Goal: Find specific page/section: Find specific page/section

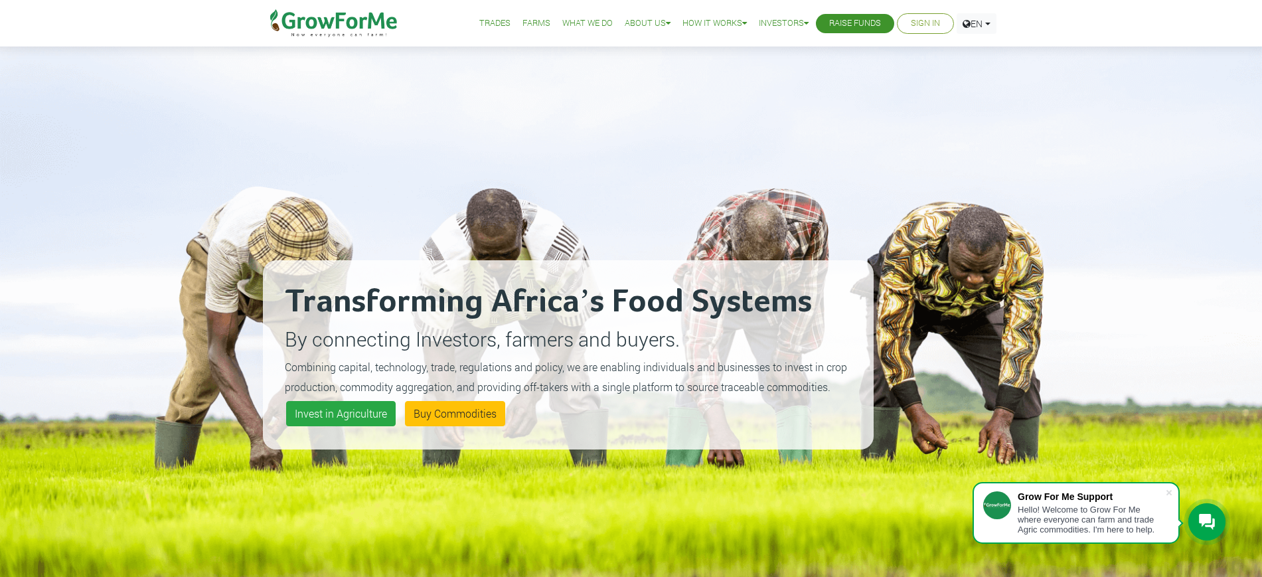
click at [916, 24] on link "Sign In" at bounding box center [925, 24] width 29 height 14
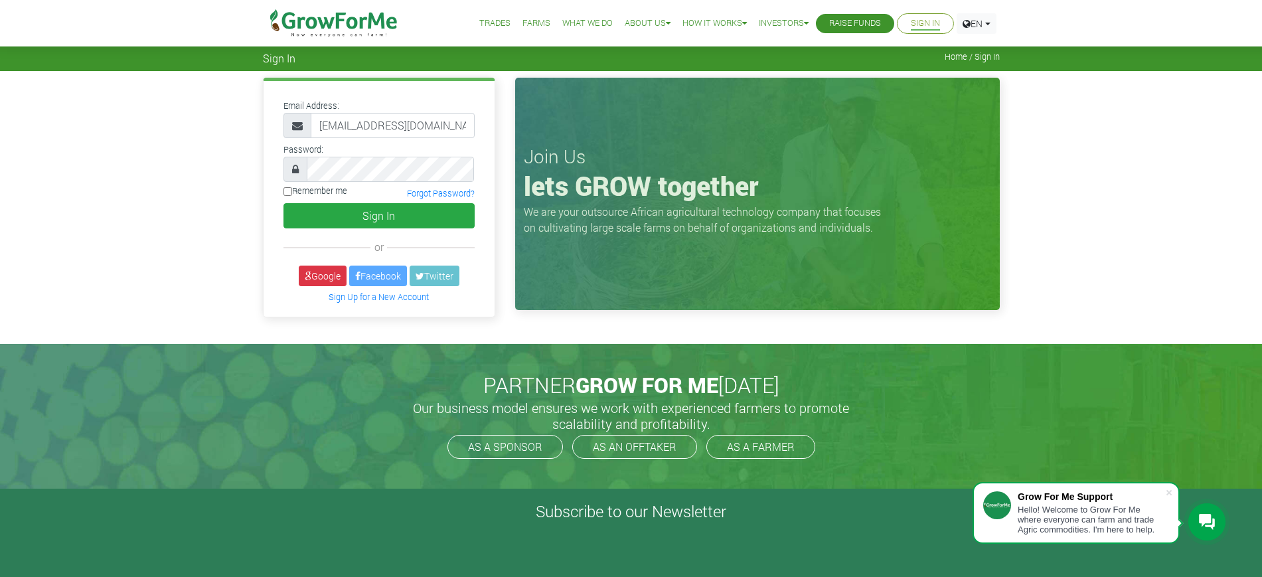
click at [308, 272] on icon at bounding box center [308, 276] width 7 height 9
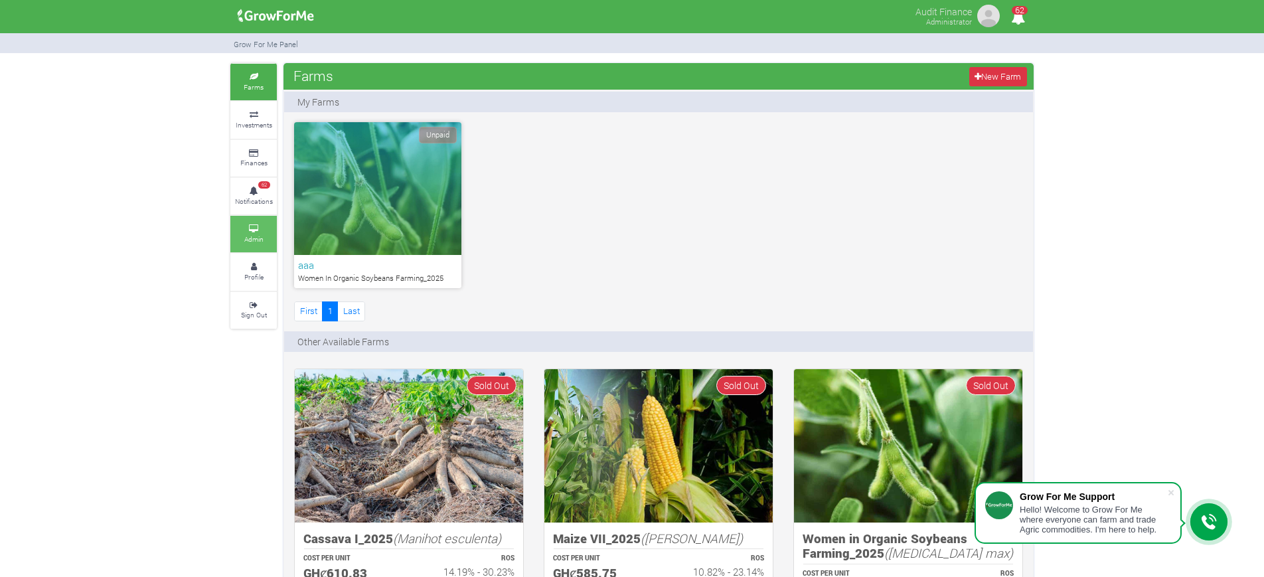
click at [258, 246] on link "Admin" at bounding box center [253, 234] width 46 height 37
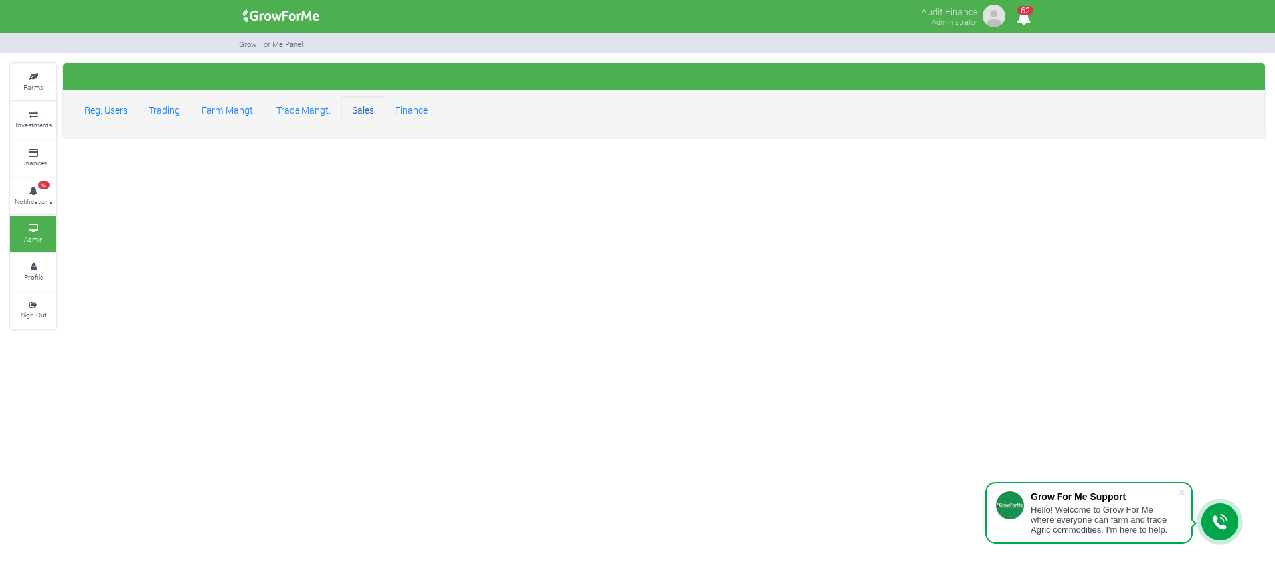
click at [373, 111] on link "Sales" at bounding box center [362, 109] width 43 height 27
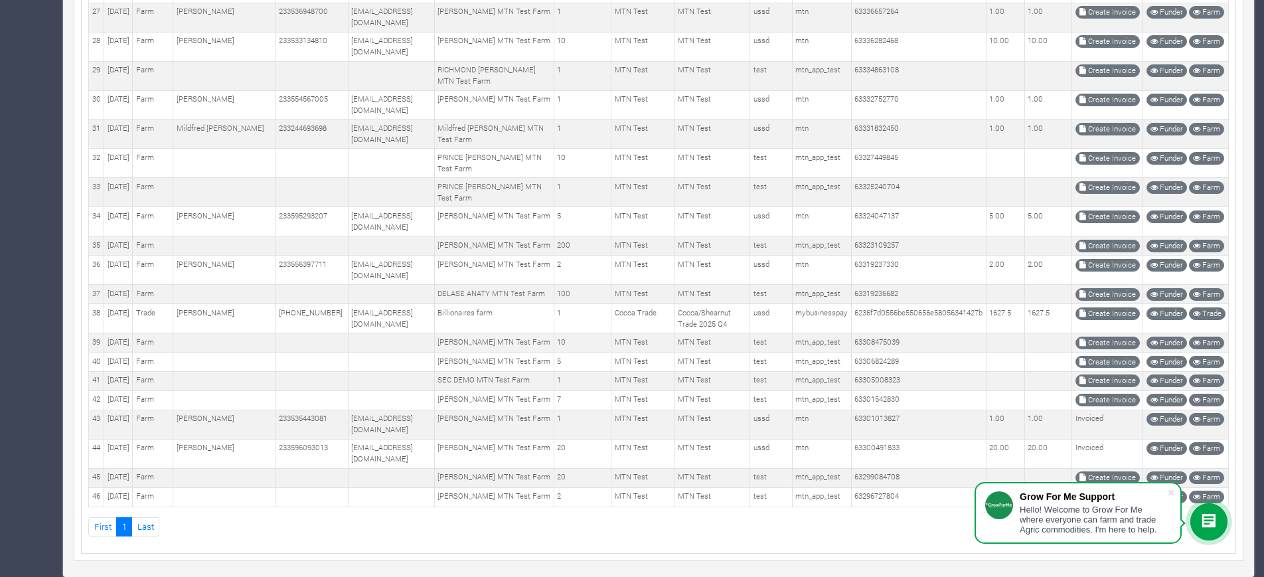
scroll to position [1381, 0]
